Goal: Transaction & Acquisition: Download file/media

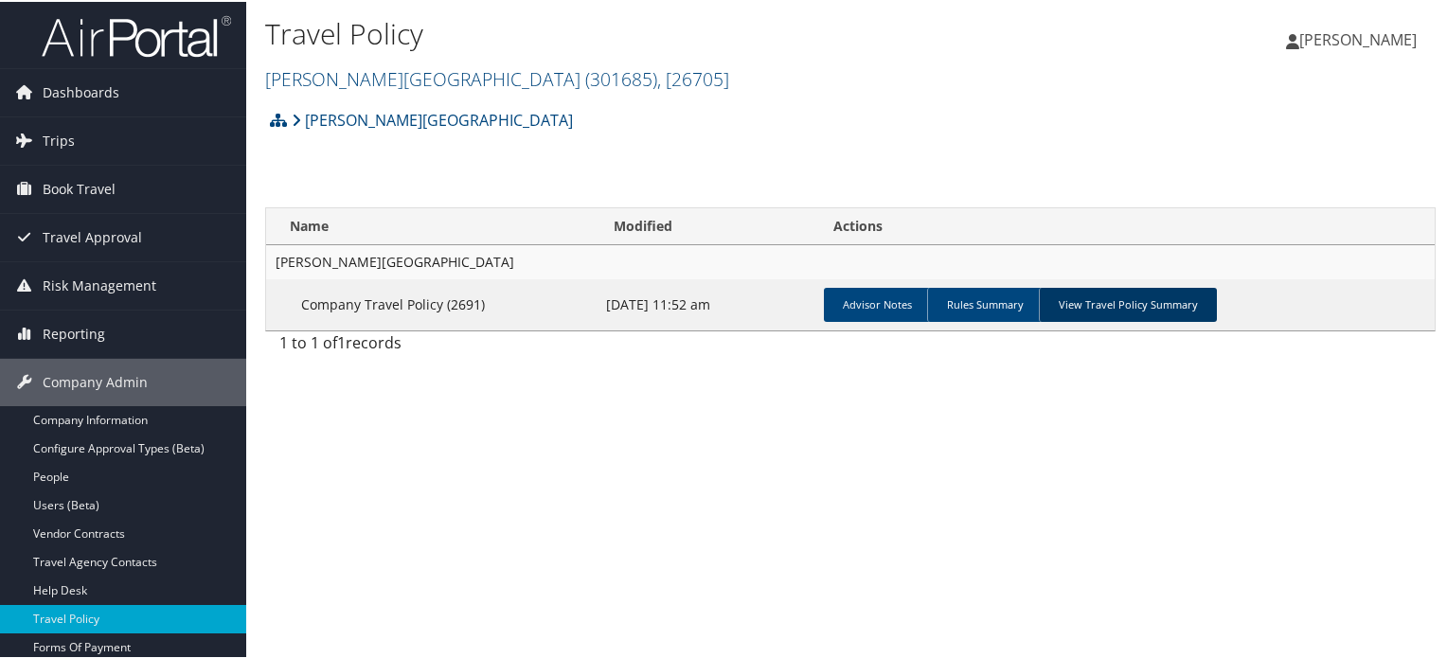
click at [1147, 306] on link "View Travel Policy Summary" at bounding box center [1128, 303] width 178 height 34
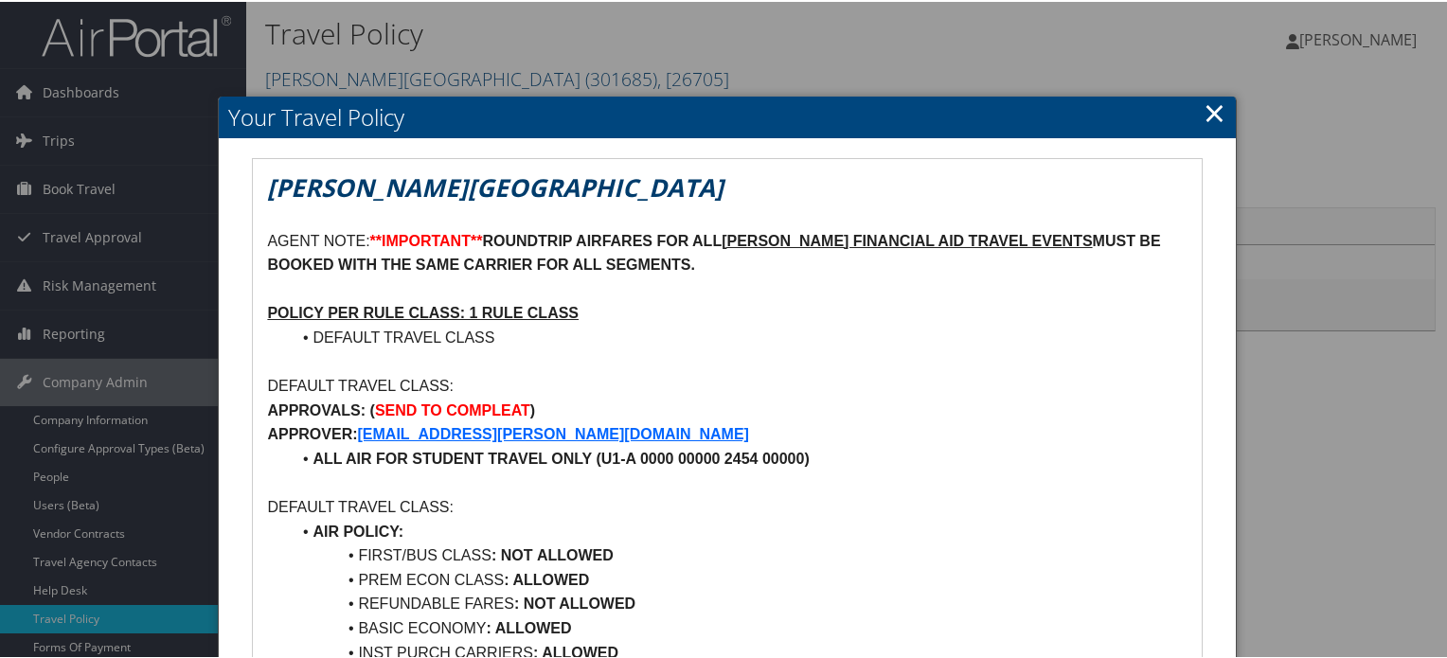
click at [1214, 122] on link "×" at bounding box center [1215, 111] width 22 height 38
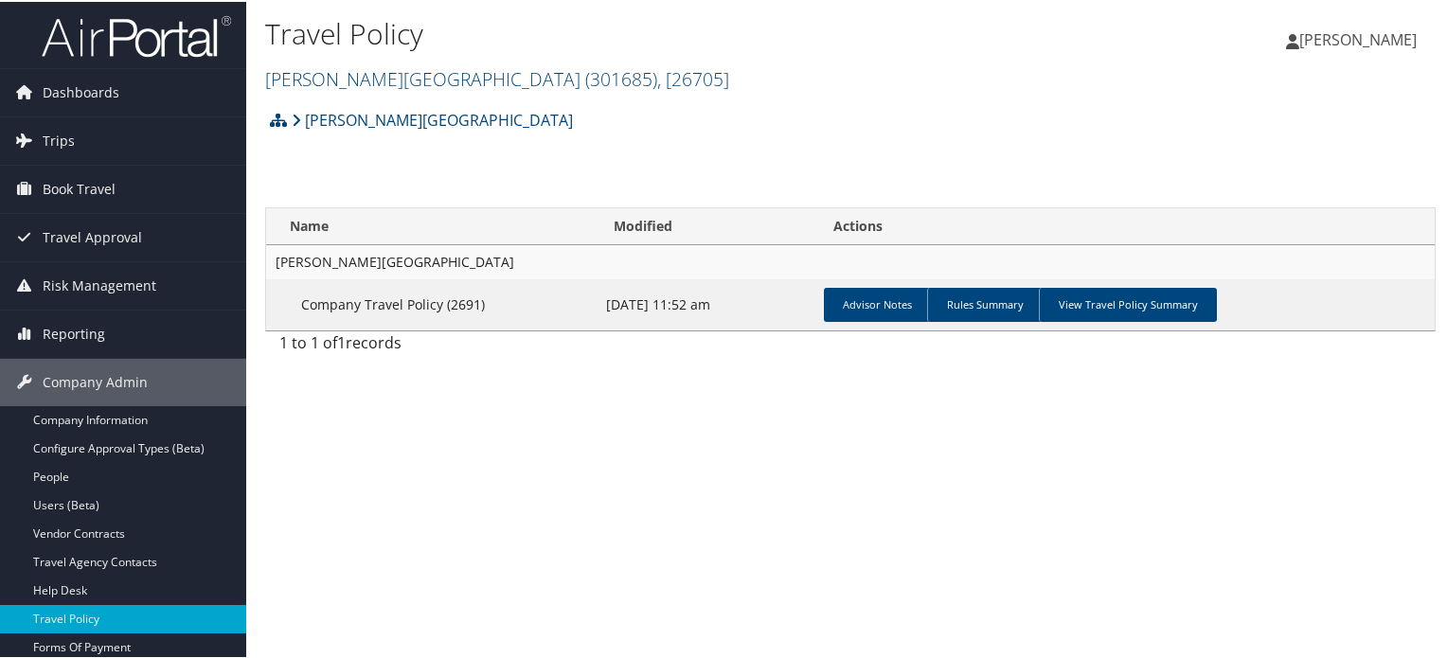
click at [171, 42] on img at bounding box center [136, 34] width 189 height 45
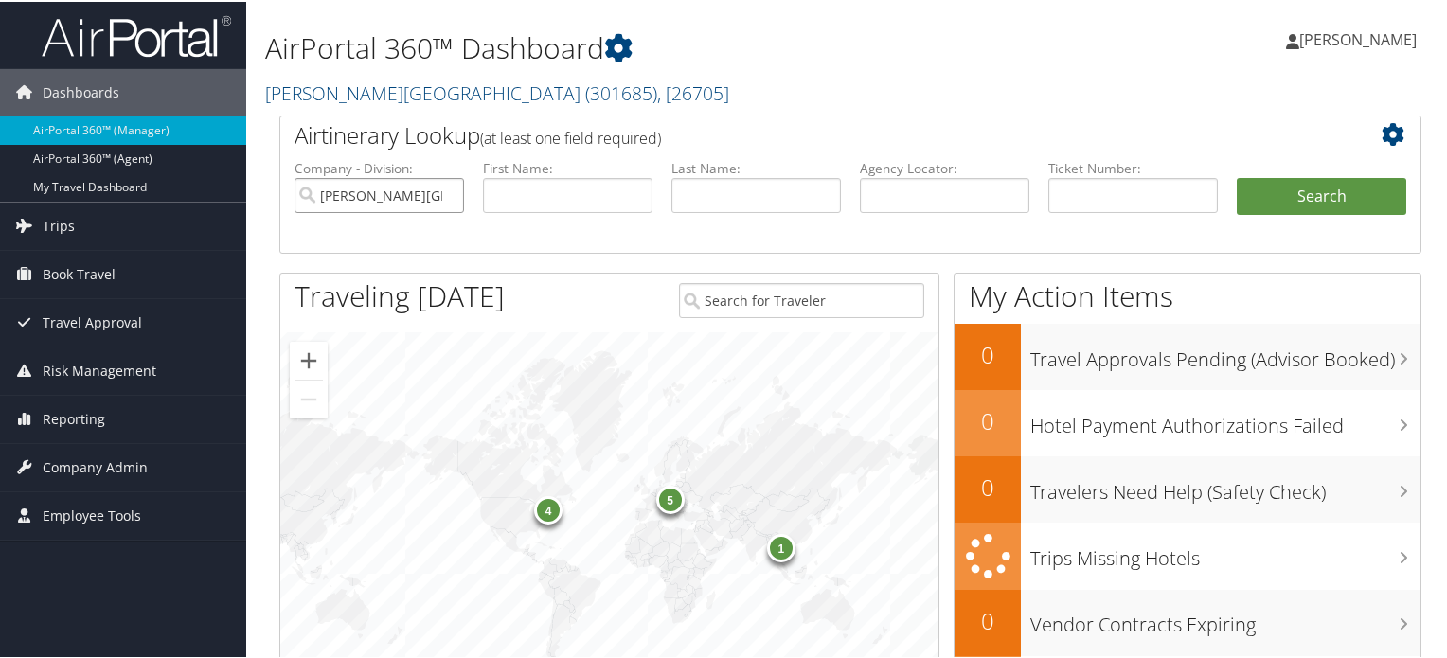
click at [444, 191] on input "[PERSON_NAME][GEOGRAPHIC_DATA]" at bounding box center [380, 193] width 170 height 35
click at [1079, 181] on input "text" at bounding box center [1133, 193] width 170 height 35
click at [943, 177] on input "text" at bounding box center [945, 193] width 170 height 35
paste input "Tkt issued"
type input "Tkt issued"
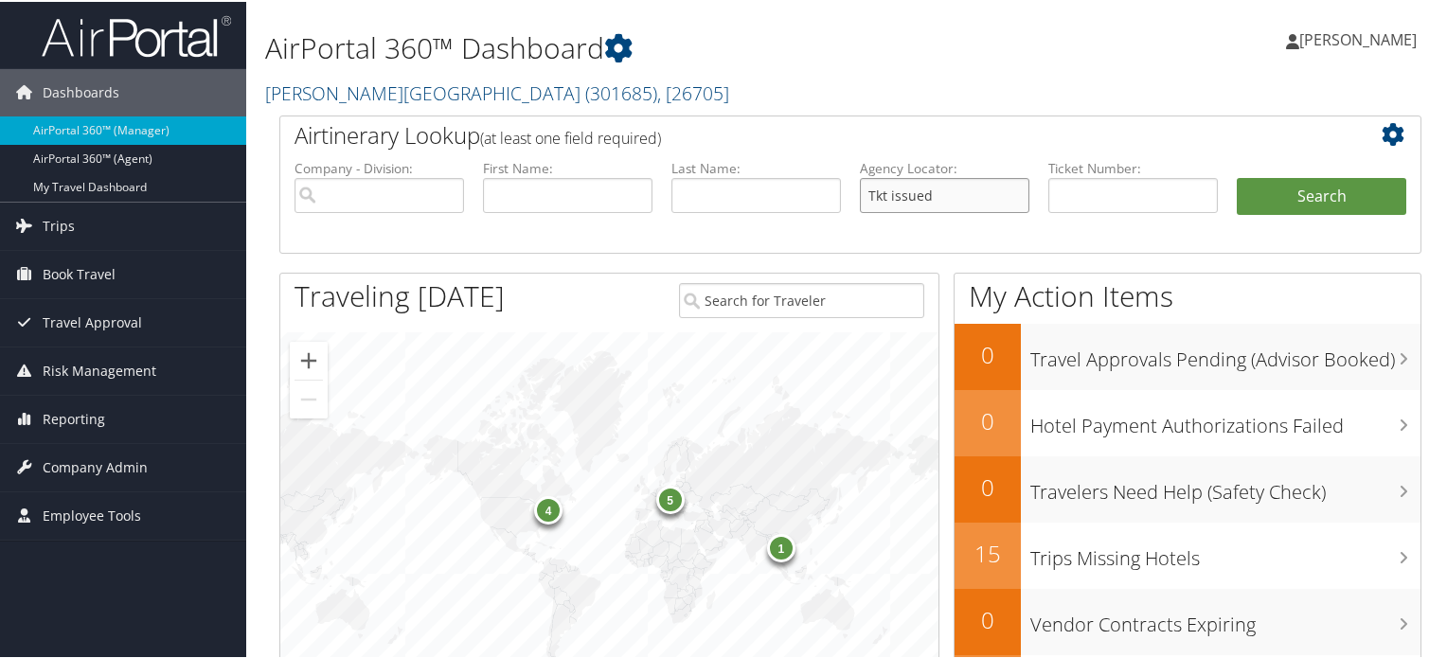
drag, startPoint x: 970, startPoint y: 198, endPoint x: 705, endPoint y: 136, distance: 272.2
click at [705, 136] on div "Airtinerary Lookup (at least one field required) Company - Division: First Name…" at bounding box center [850, 183] width 1142 height 138
paste input "DNFCHT"
type input "DNFCHT"
click at [1267, 196] on button "Search" at bounding box center [1322, 195] width 170 height 38
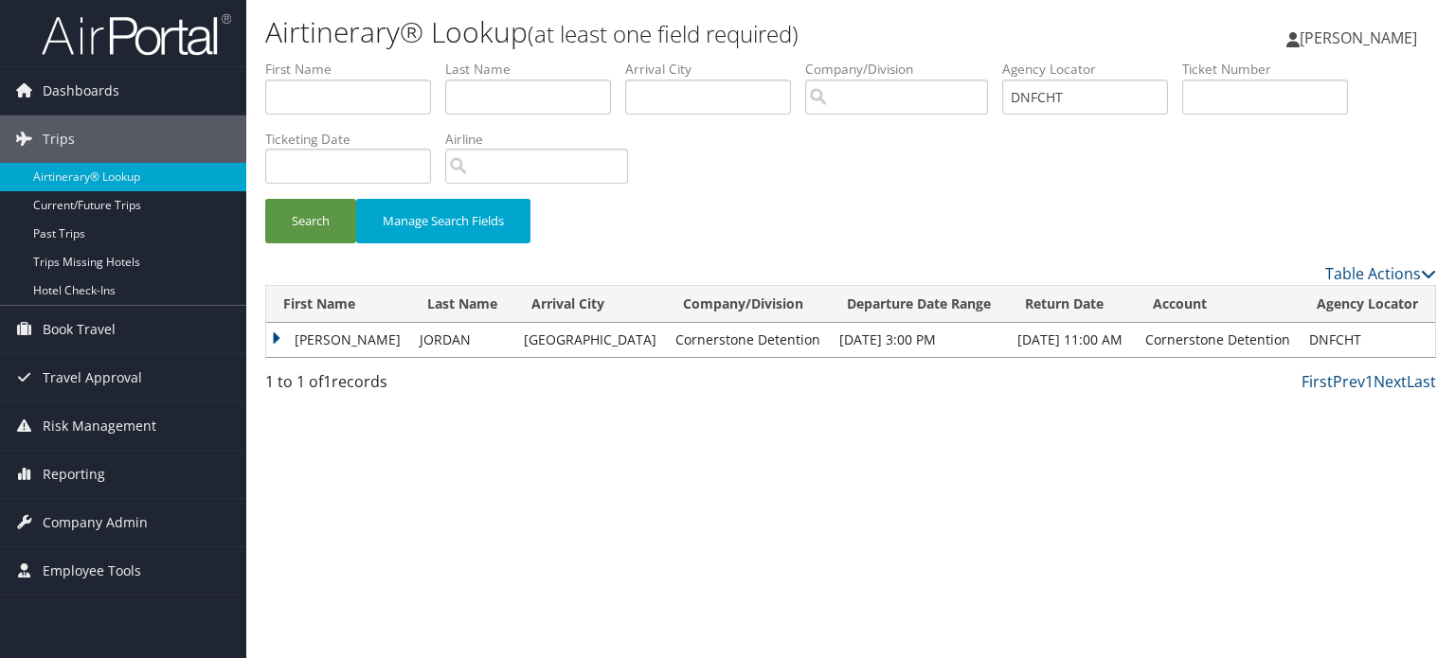
click at [276, 338] on td "MICHAEL ERIC" at bounding box center [338, 340] width 144 height 34
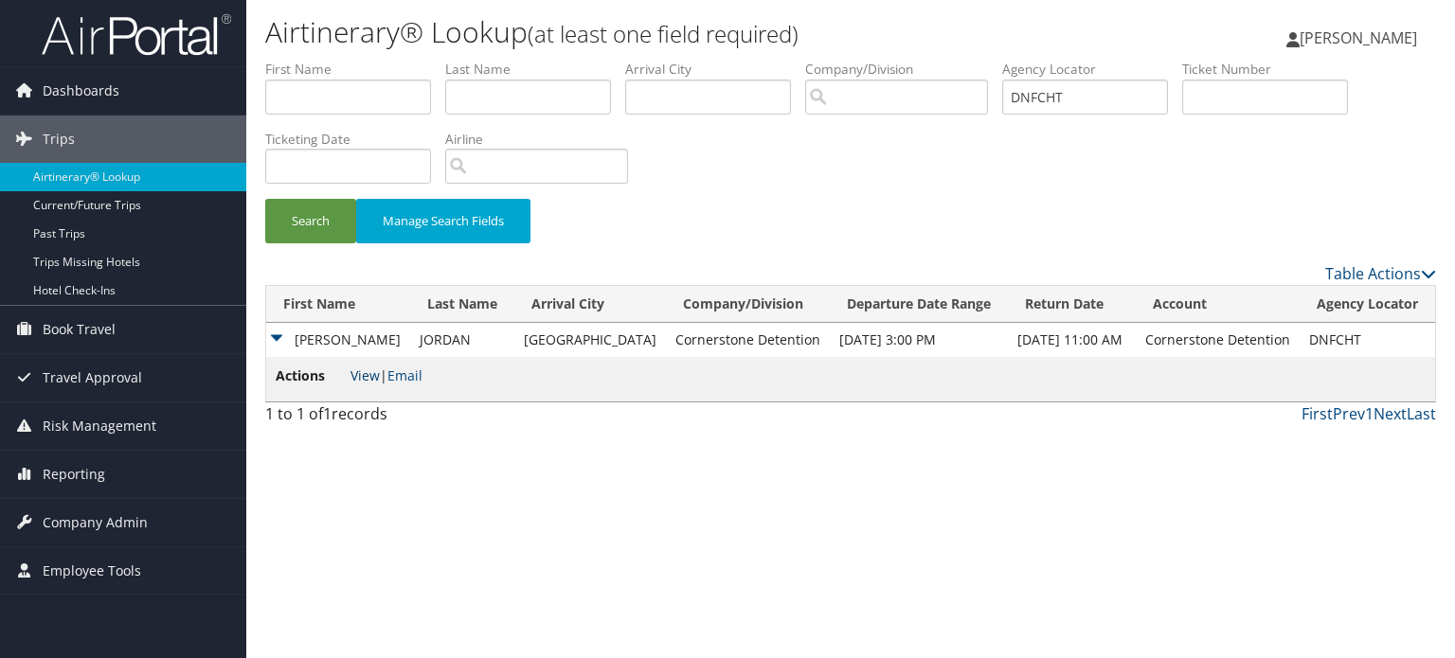
click at [352, 375] on link "View" at bounding box center [364, 376] width 29 height 18
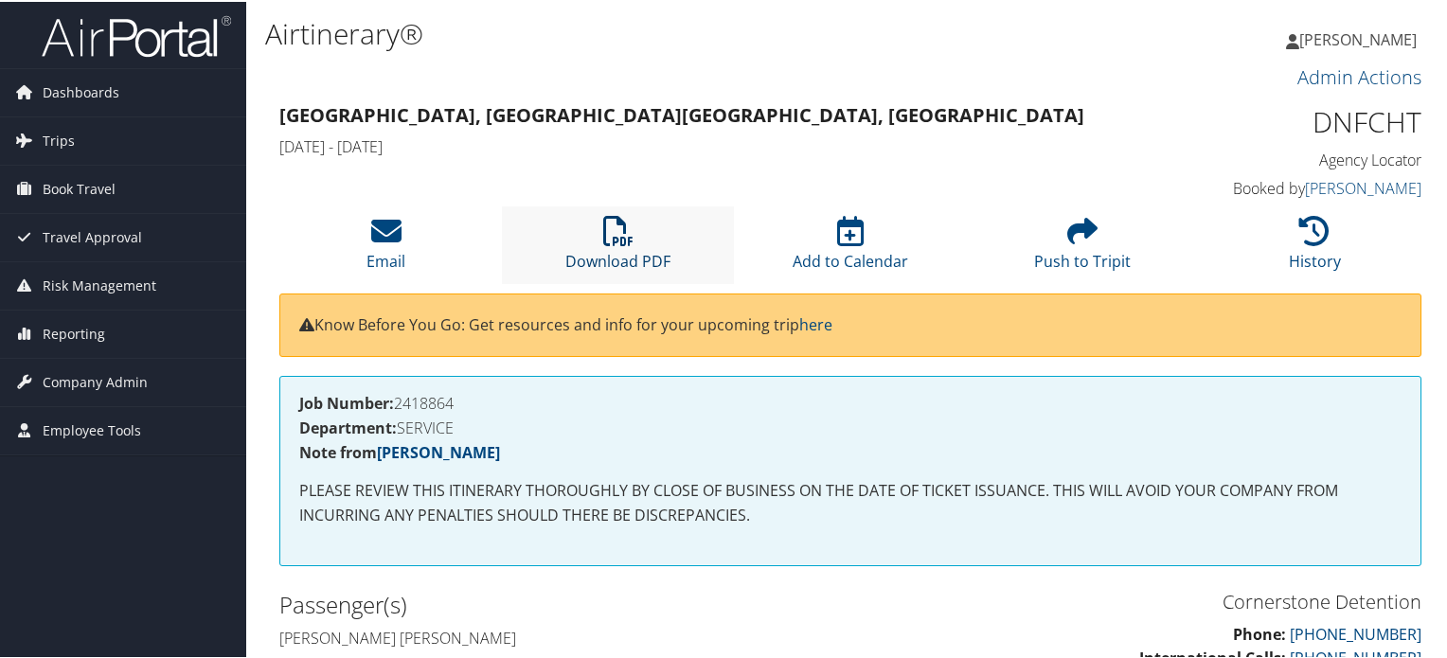
click at [617, 250] on link "Download PDF" at bounding box center [617, 246] width 105 height 45
